Goal: Transaction & Acquisition: Book appointment/travel/reservation

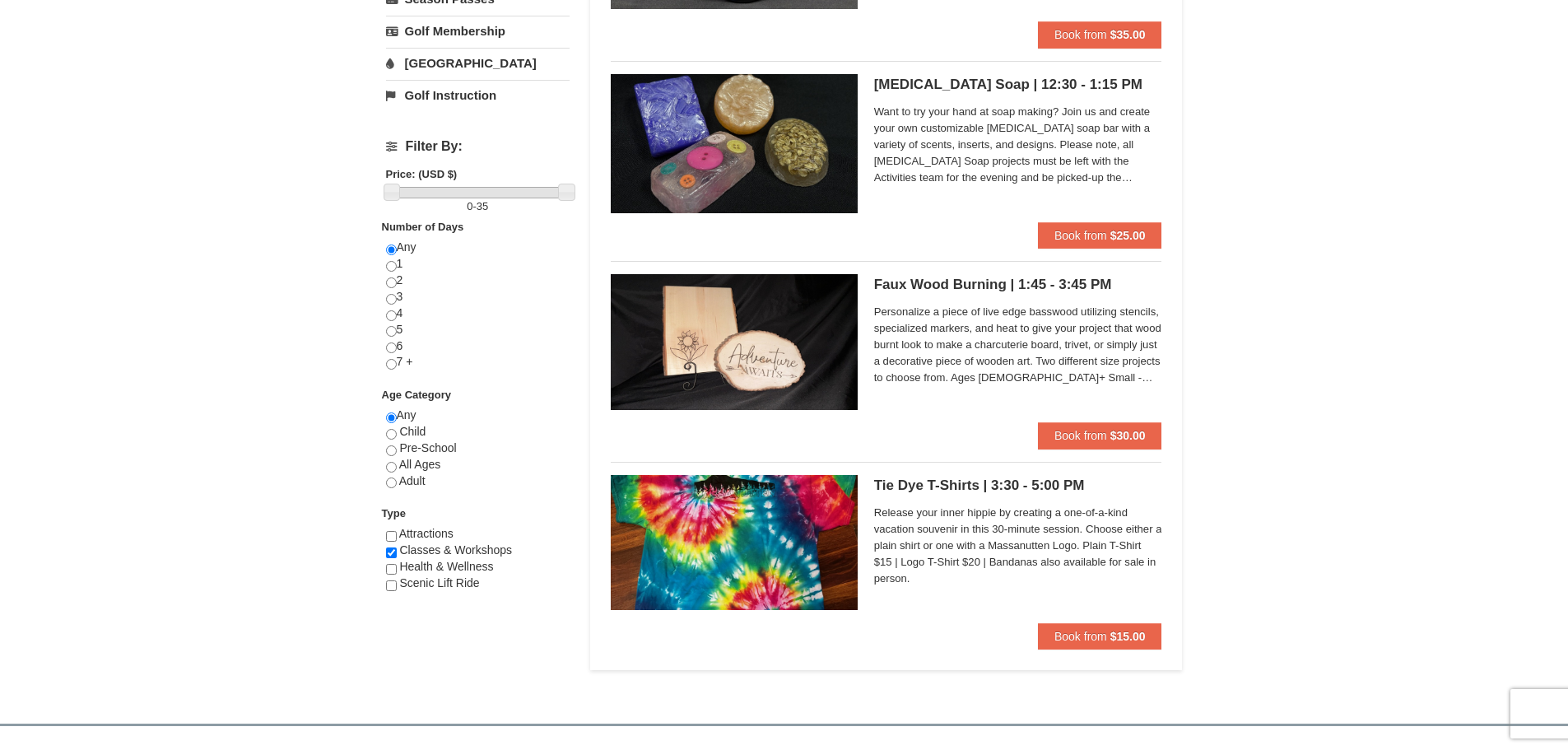
scroll to position [494, 0]
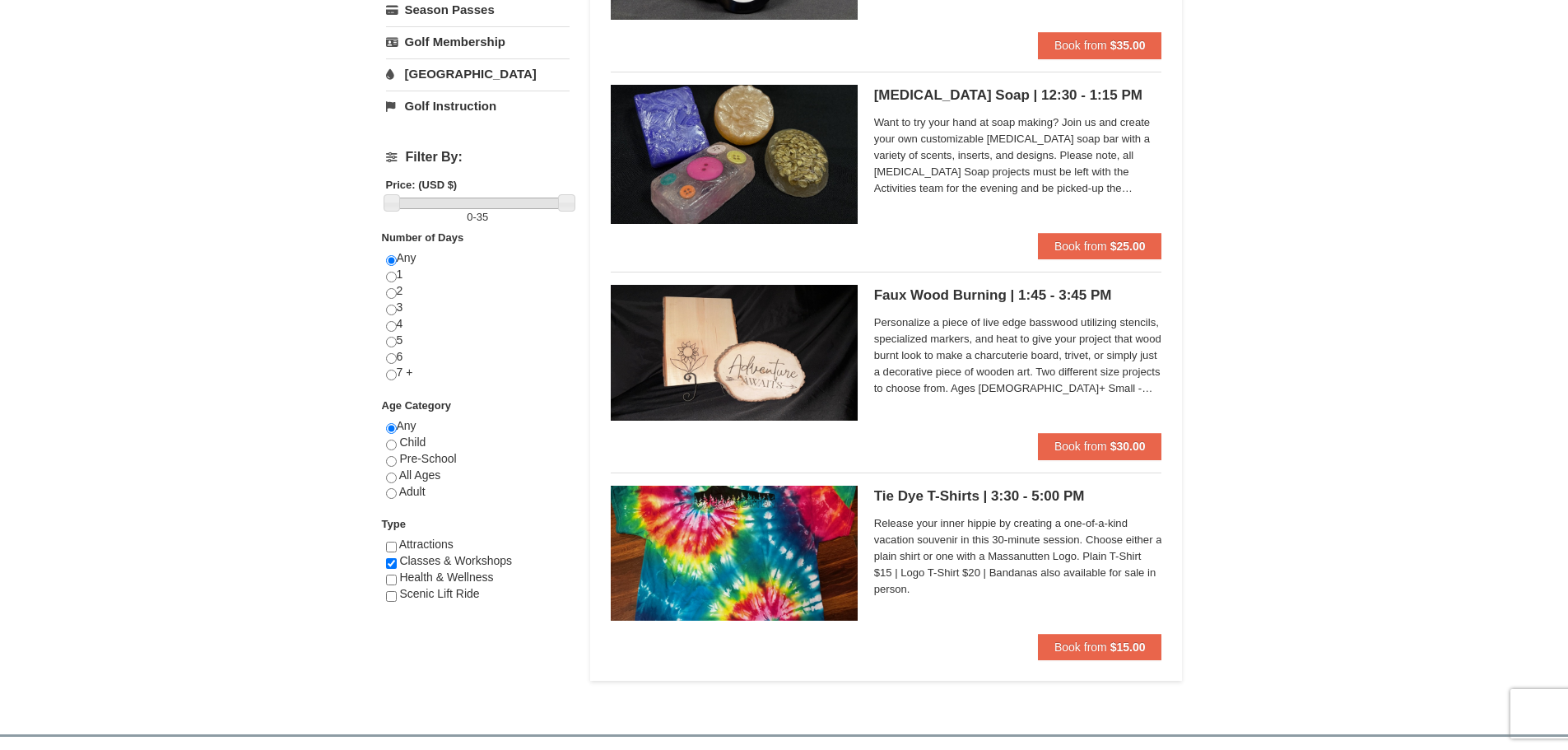
click at [747, 315] on img at bounding box center [734, 352] width 247 height 135
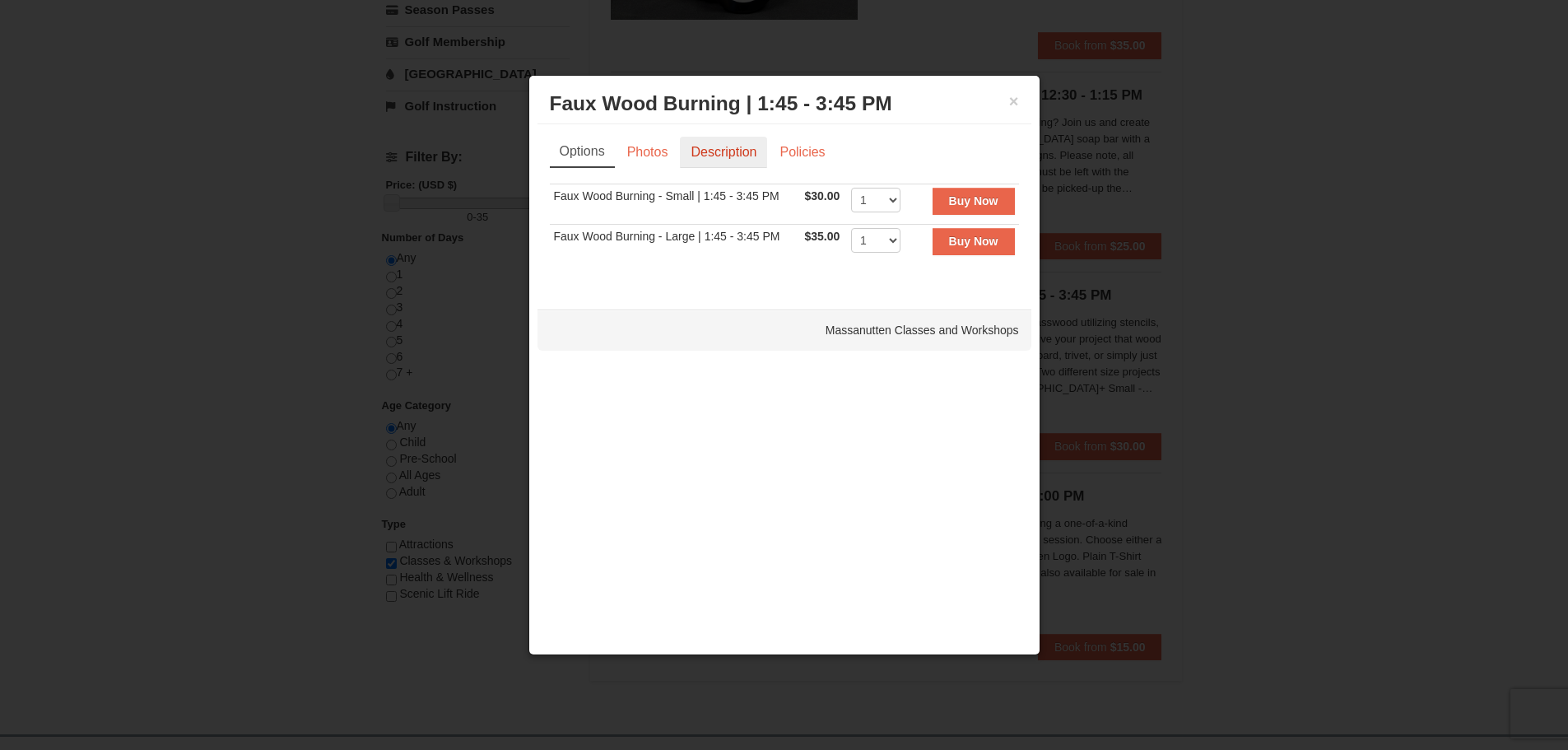
click at [764, 153] on link "Description" at bounding box center [723, 152] width 87 height 31
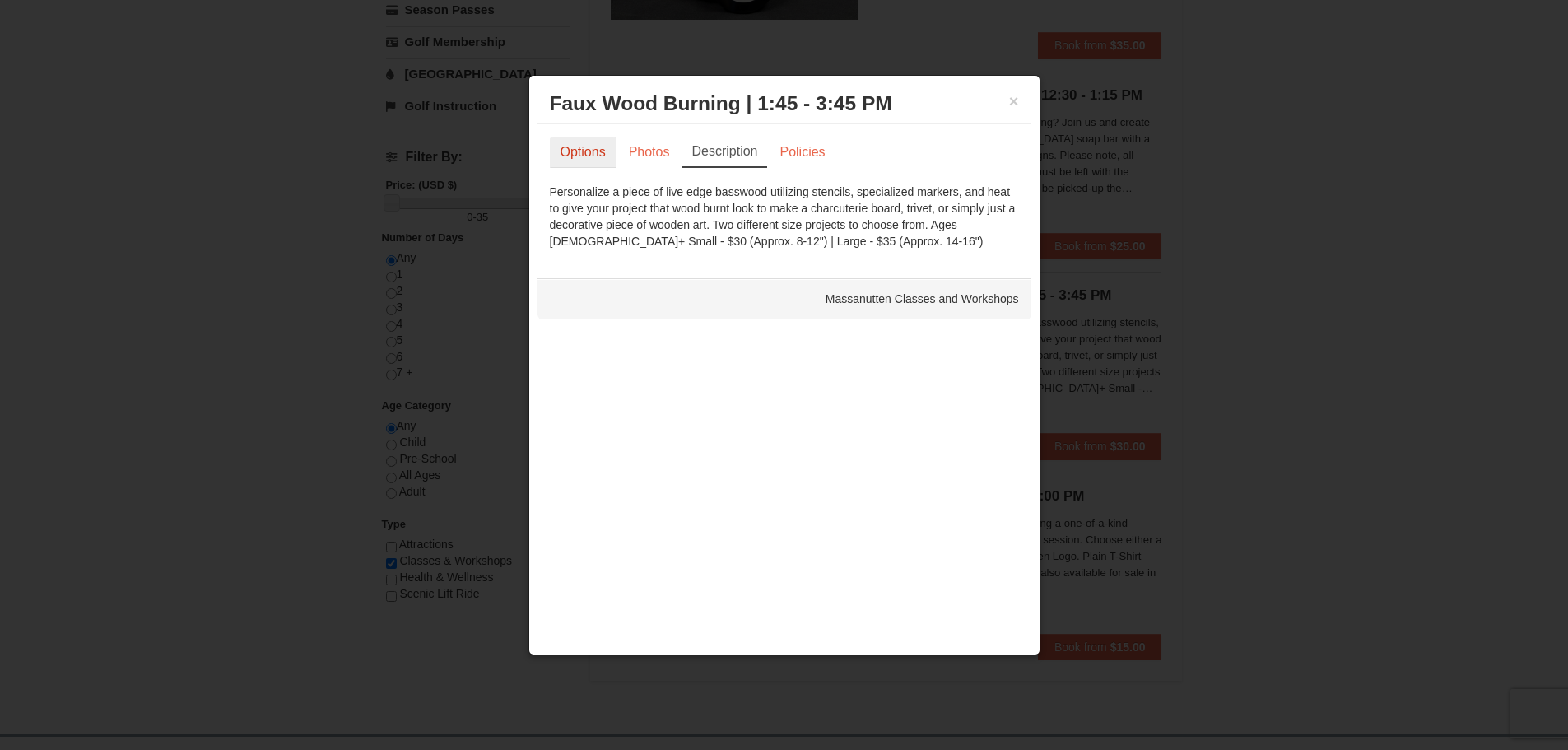
click at [595, 149] on link "Options" at bounding box center [583, 152] width 66 height 31
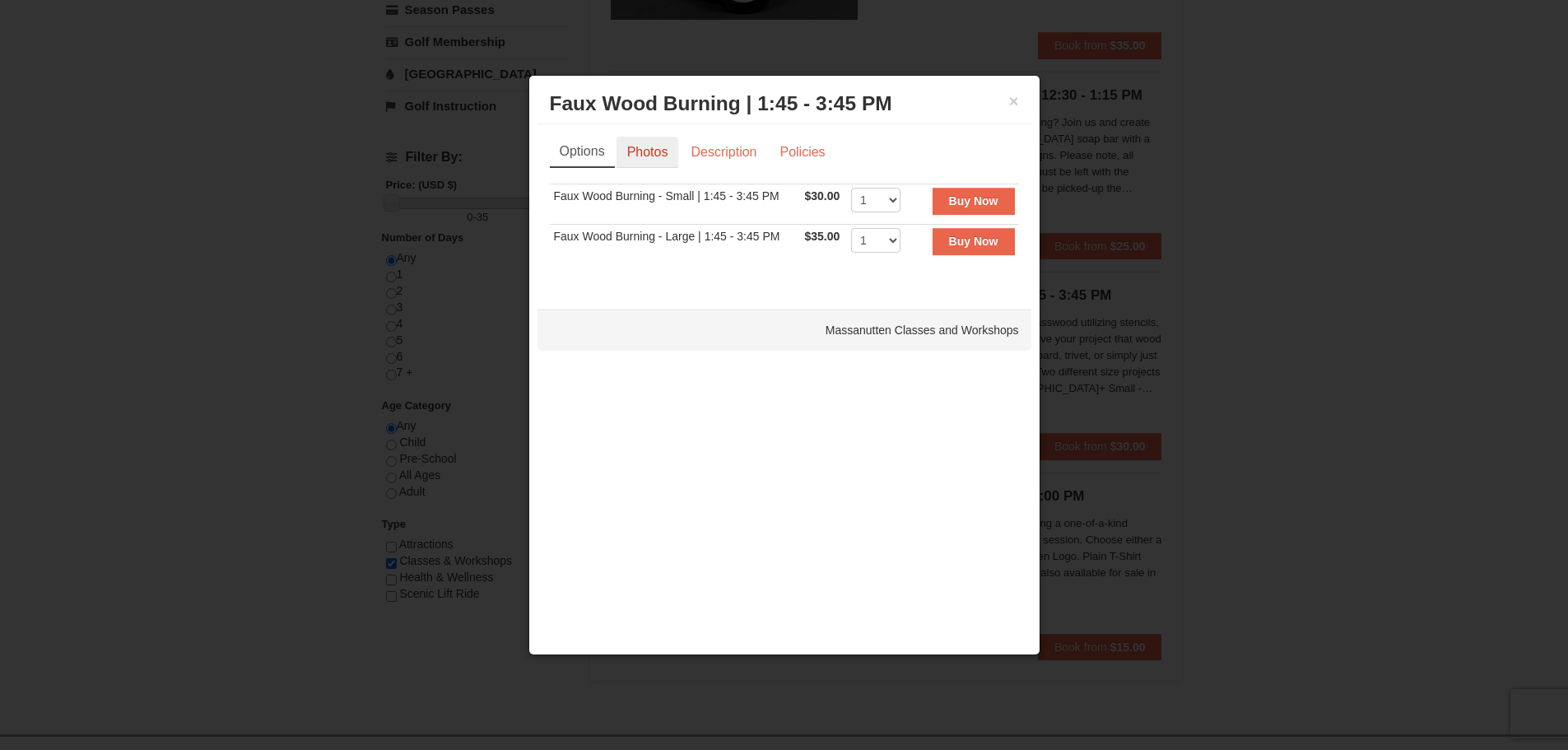
click at [634, 149] on link "Photos" at bounding box center [648, 152] width 62 height 31
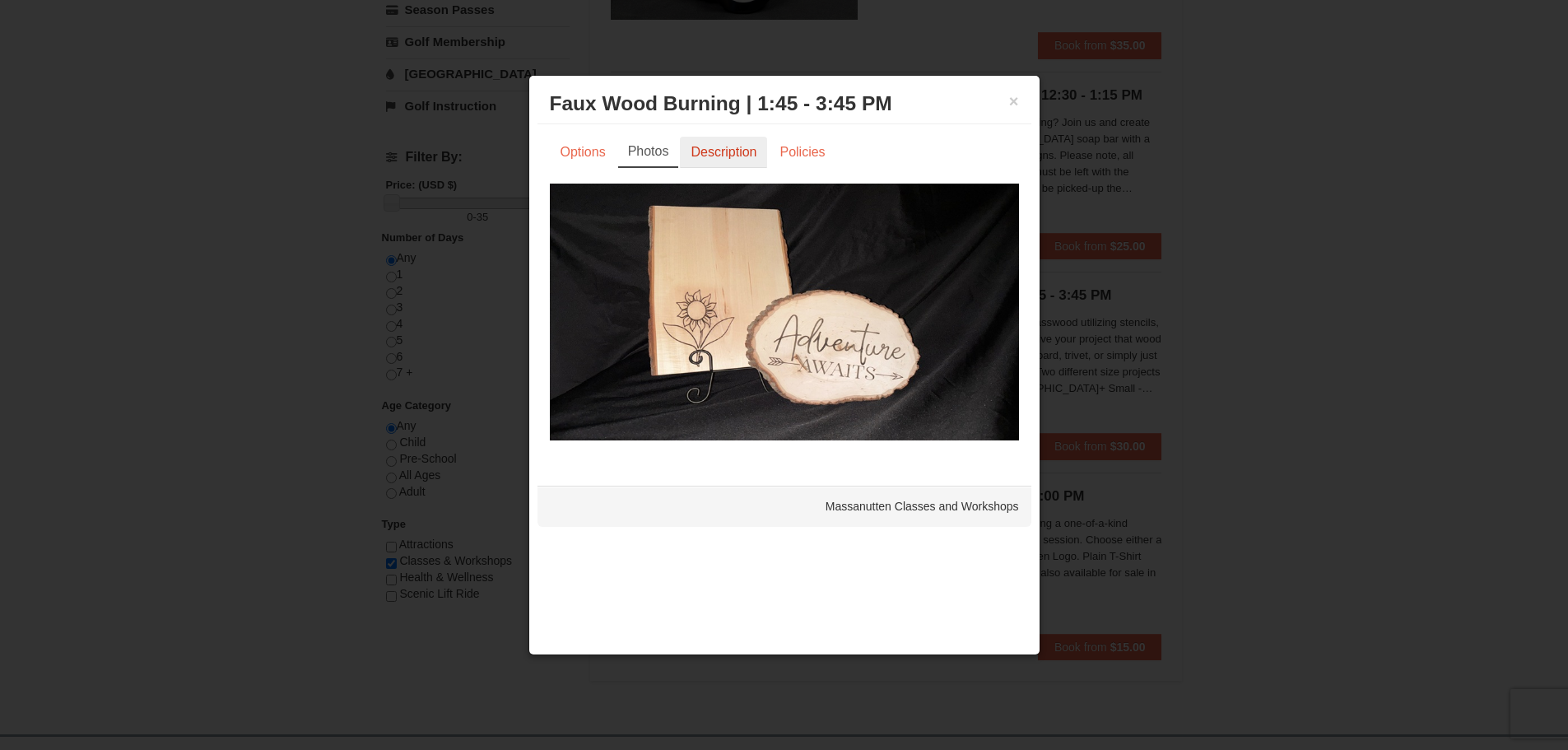
click at [732, 154] on link "Description" at bounding box center [723, 152] width 87 height 31
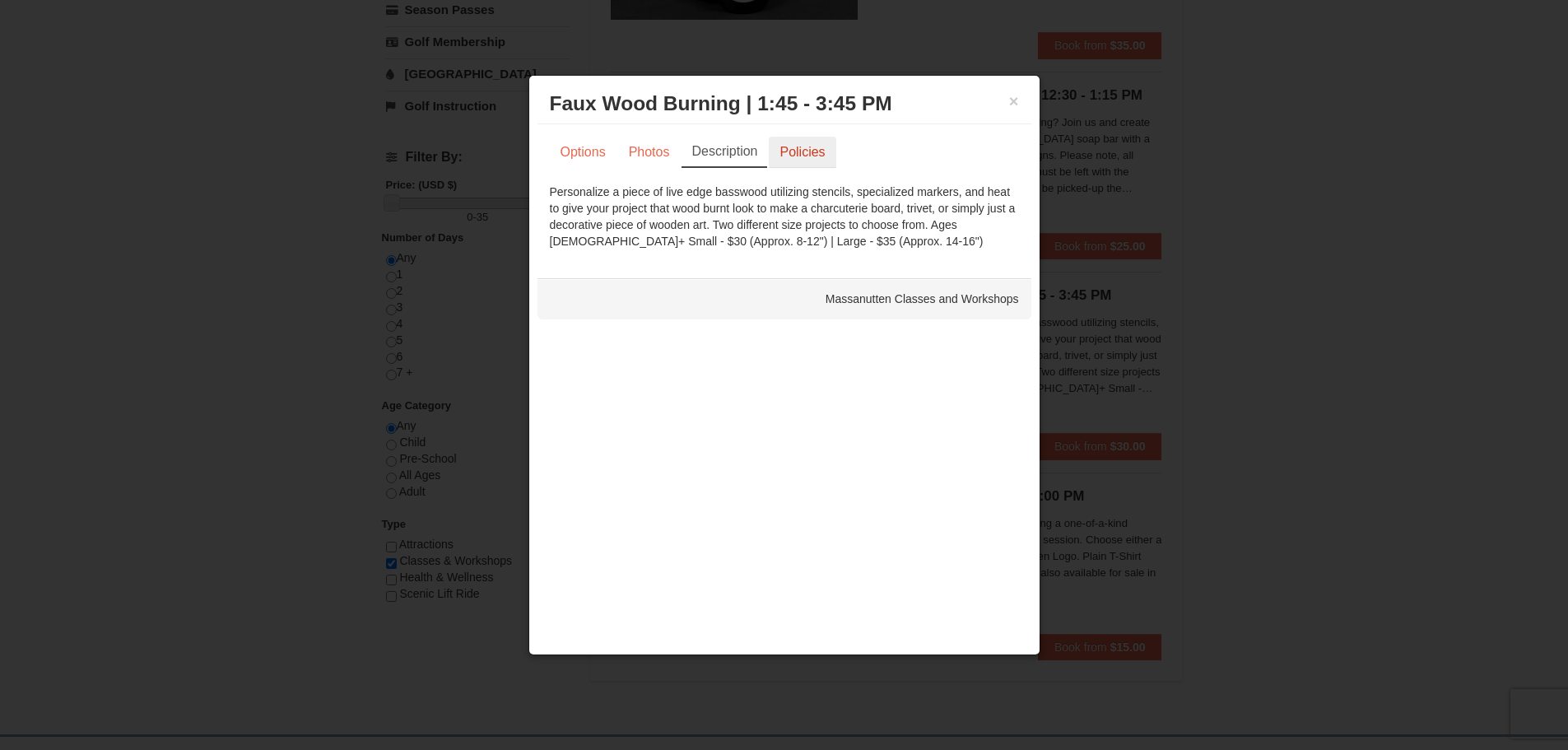
click at [812, 154] on link "Policies" at bounding box center [801, 152] width 66 height 31
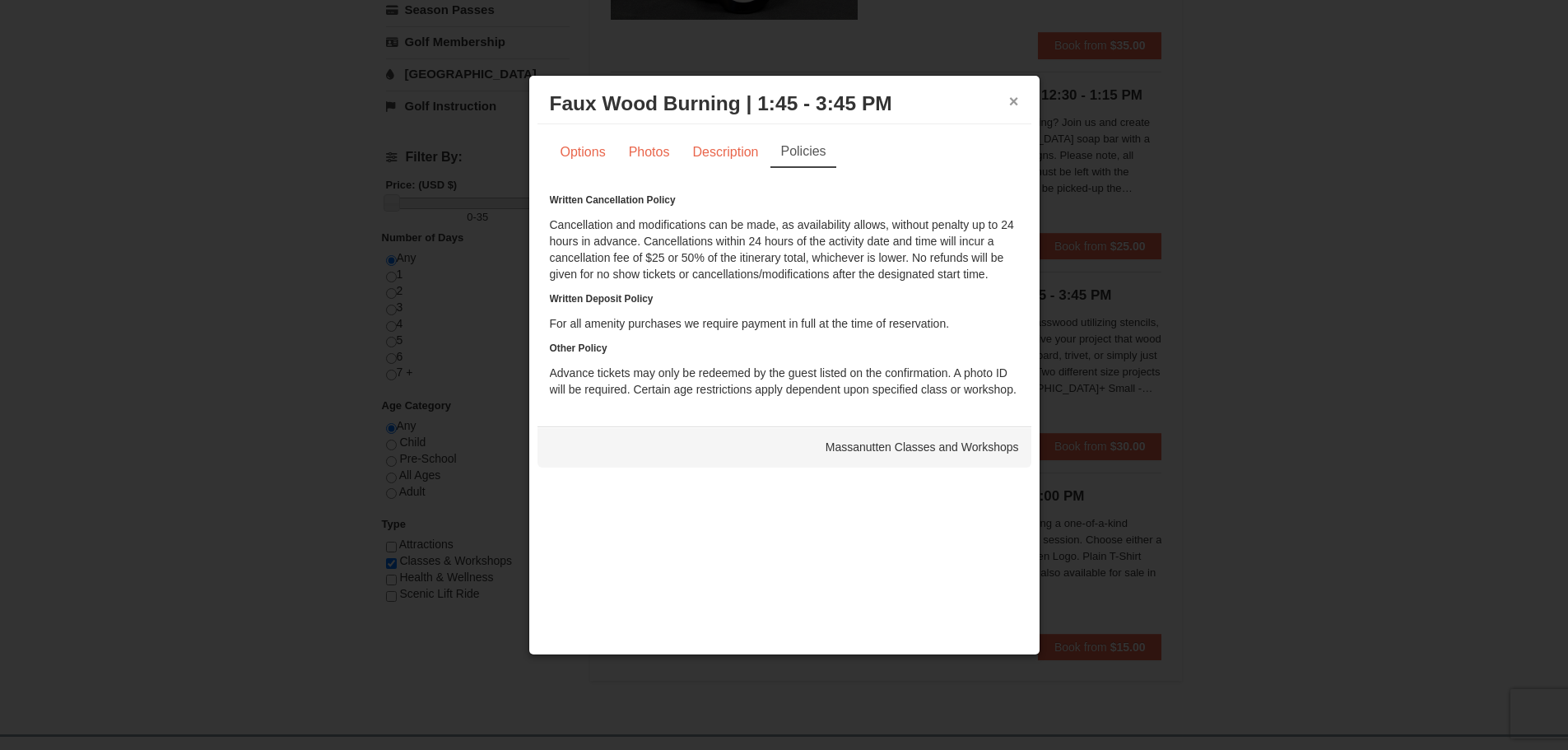
click at [1017, 101] on button "×" at bounding box center [1014, 102] width 10 height 17
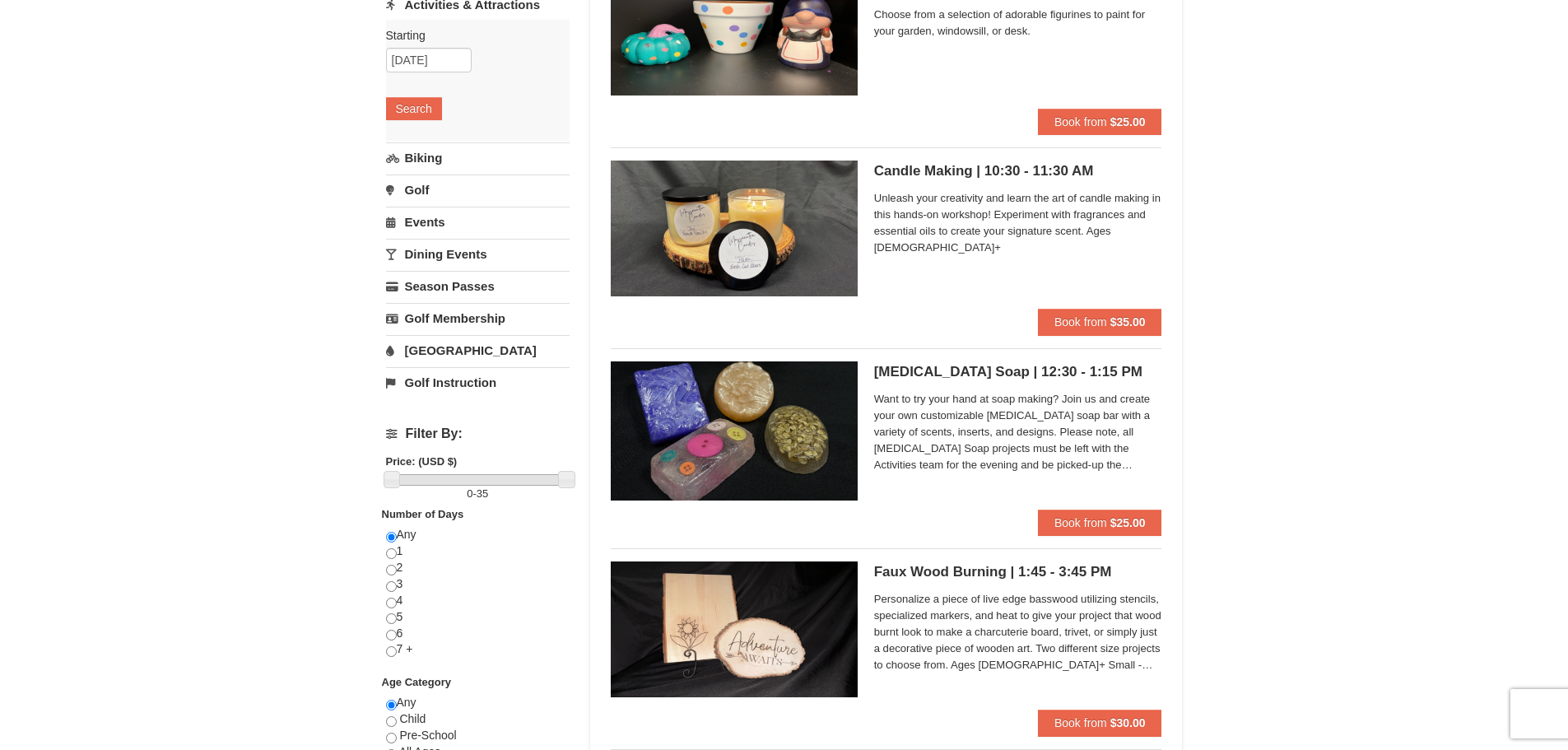
scroll to position [247, 0]
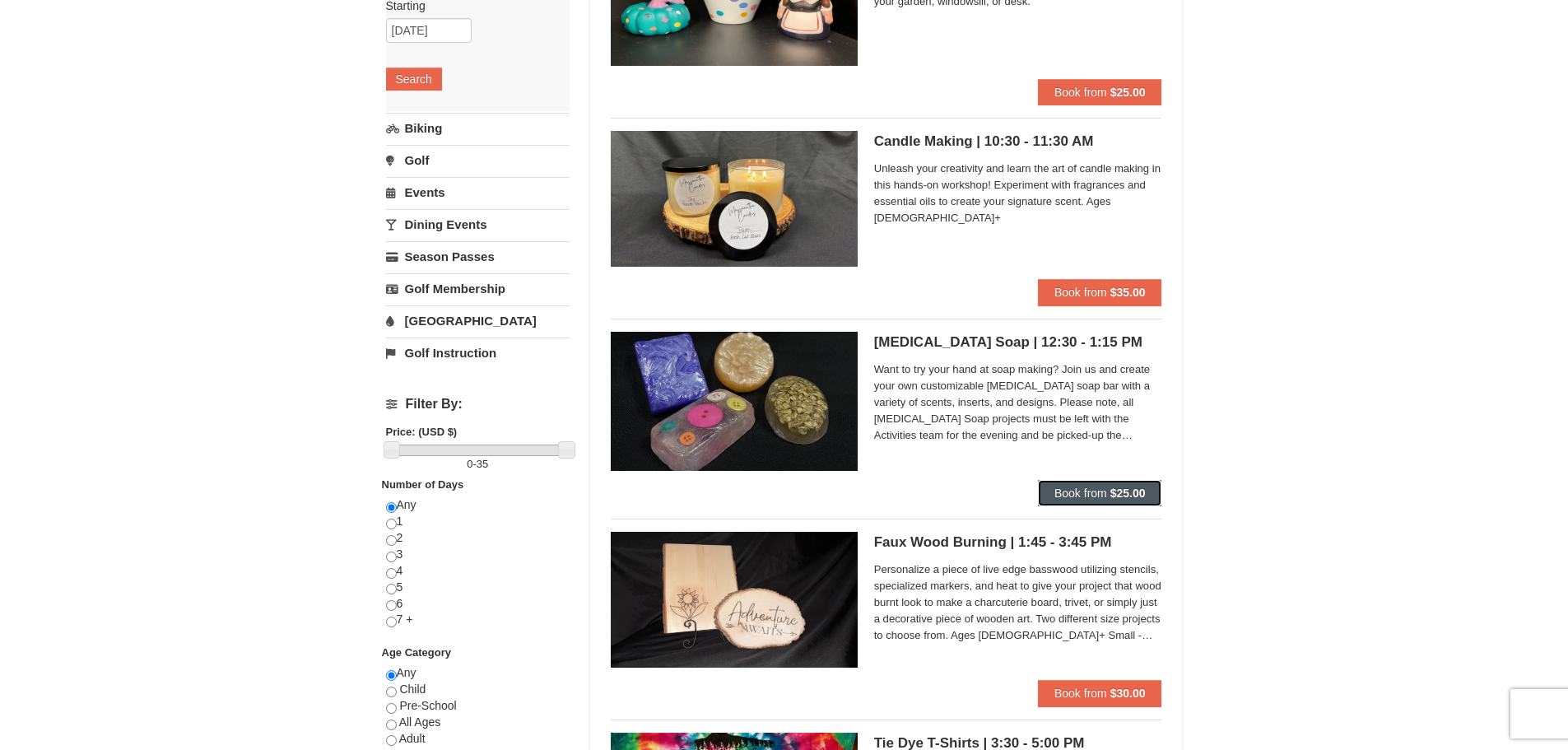
click at [1109, 491] on button "Book from $25.00" at bounding box center [1100, 492] width 124 height 26
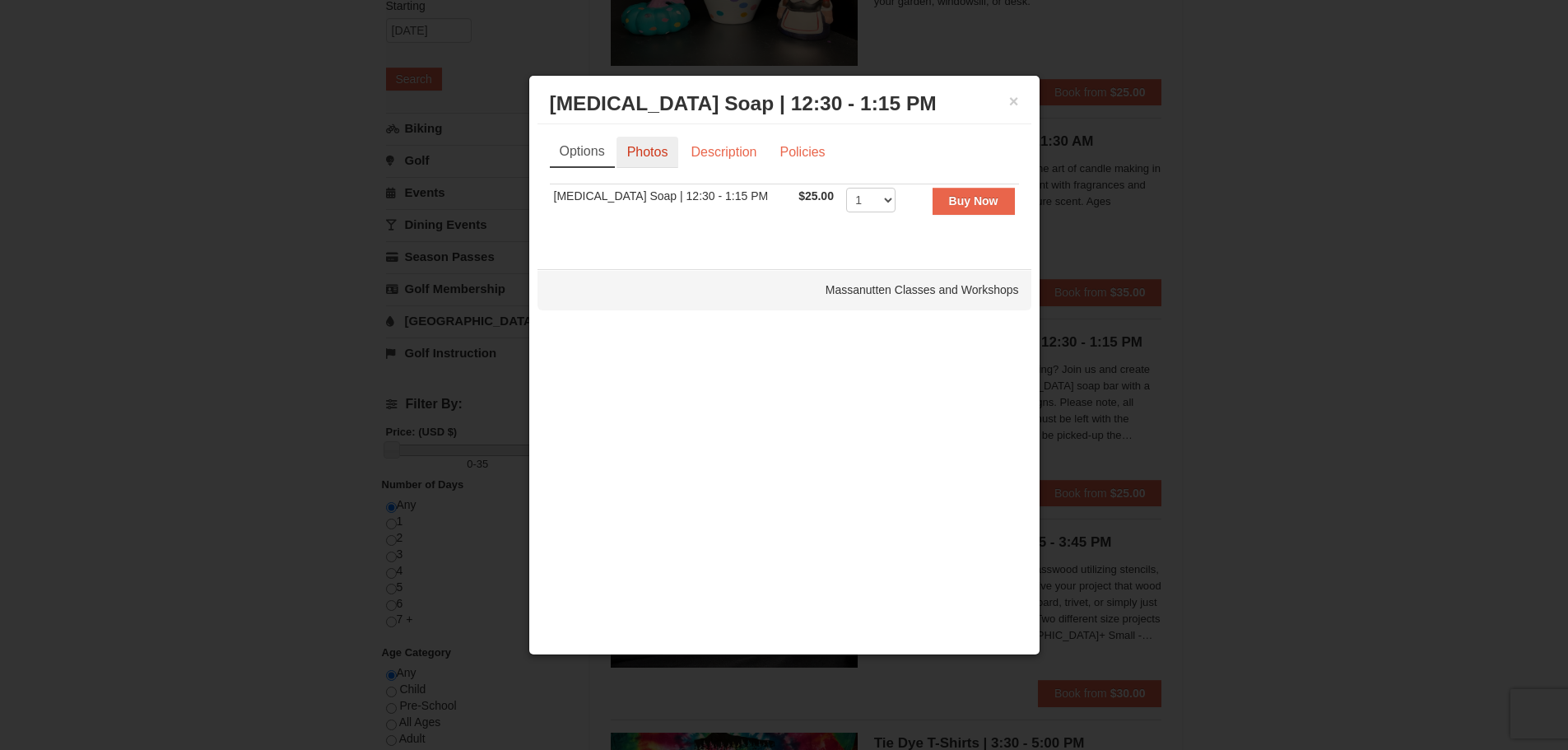
click at [647, 146] on link "Photos" at bounding box center [648, 152] width 62 height 31
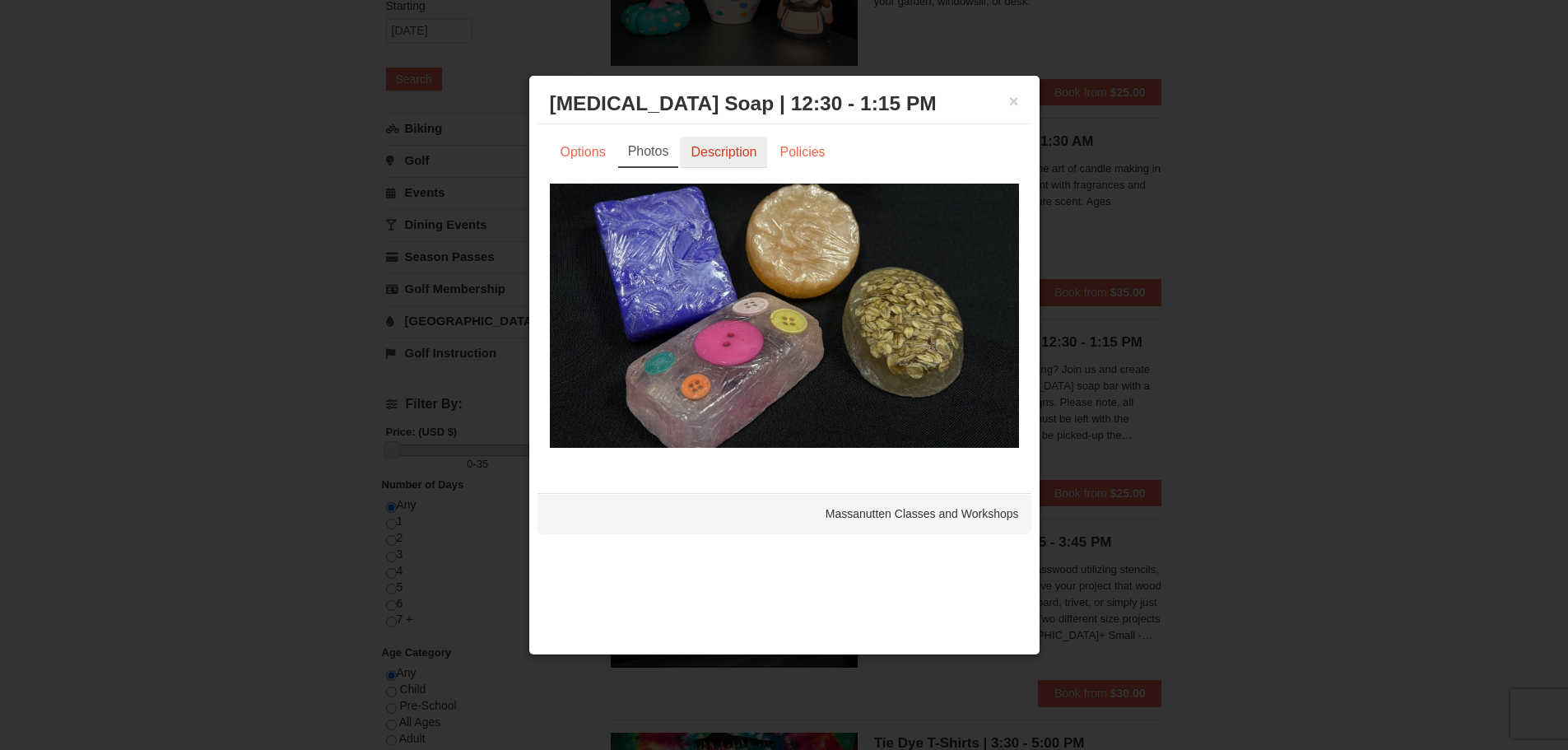
click at [716, 146] on link "Description" at bounding box center [723, 152] width 87 height 31
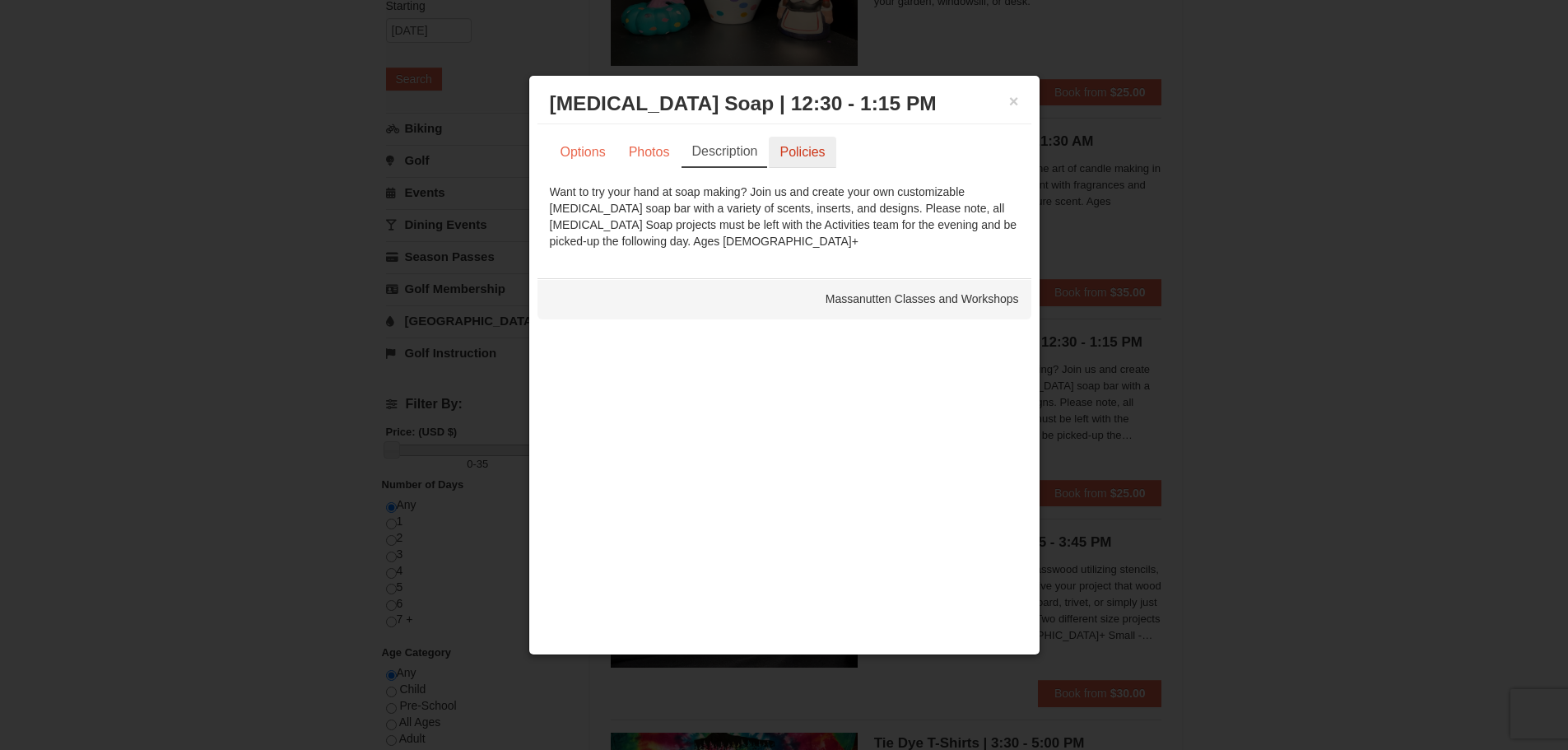
click at [786, 149] on link "Policies" at bounding box center [801, 152] width 66 height 31
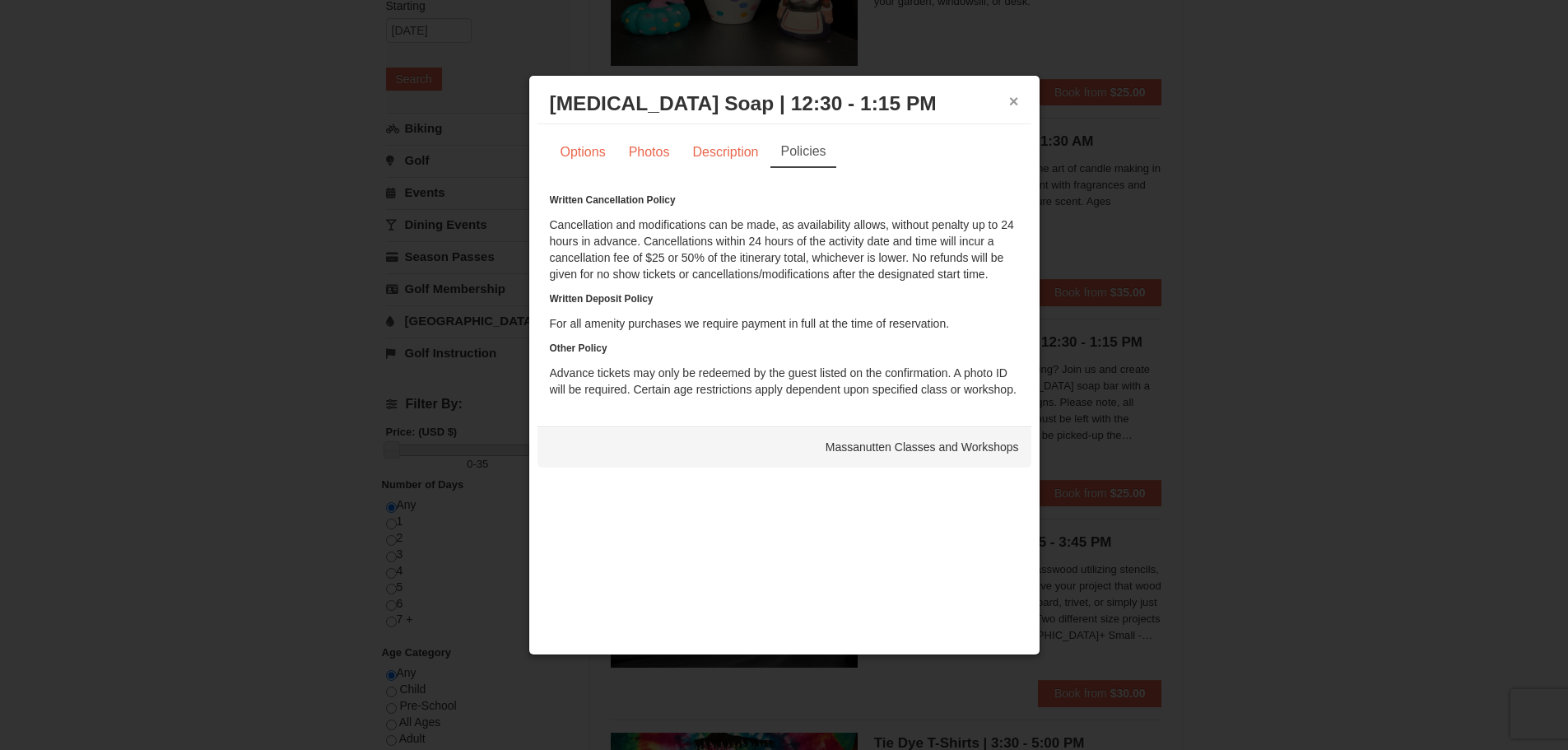
click at [1016, 102] on button "×" at bounding box center [1014, 102] width 10 height 17
